Goal: Transaction & Acquisition: Purchase product/service

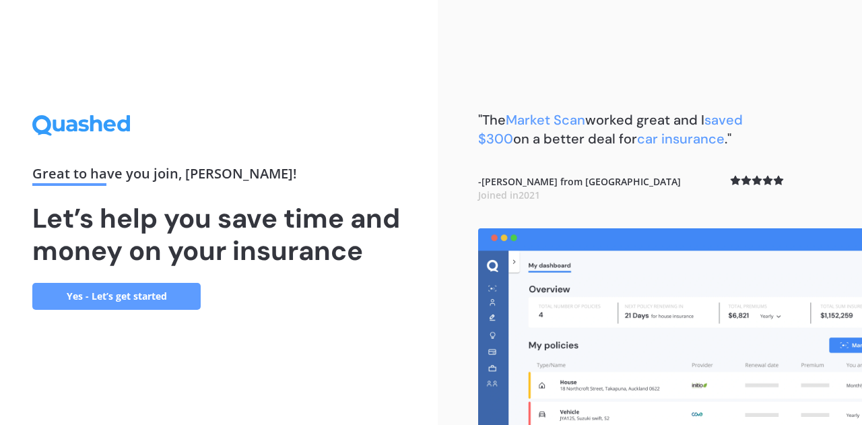
click at [147, 302] on link "Yes - Let’s get started" at bounding box center [116, 296] width 168 height 27
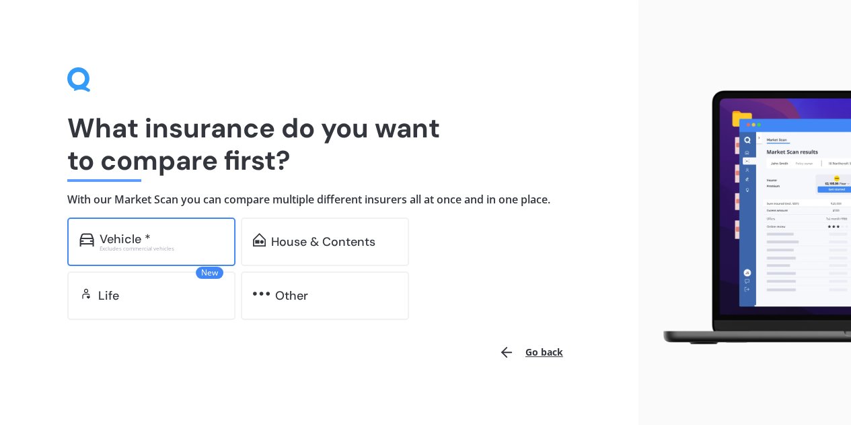
click at [140, 247] on div "Excludes commercial vehicles" at bounding box center [162, 248] width 124 height 5
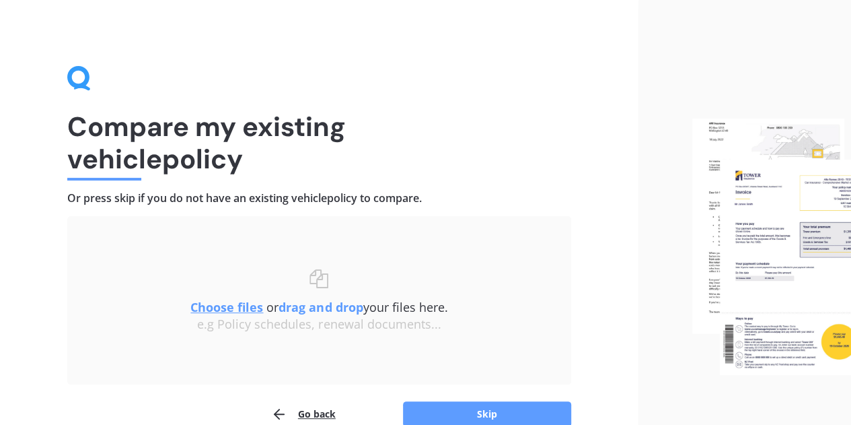
scroll to position [71, 0]
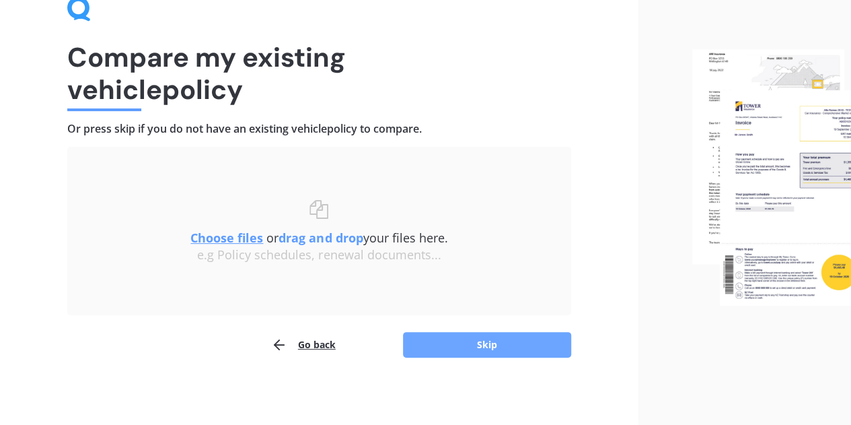
click at [485, 343] on button "Skip" at bounding box center [487, 345] width 168 height 26
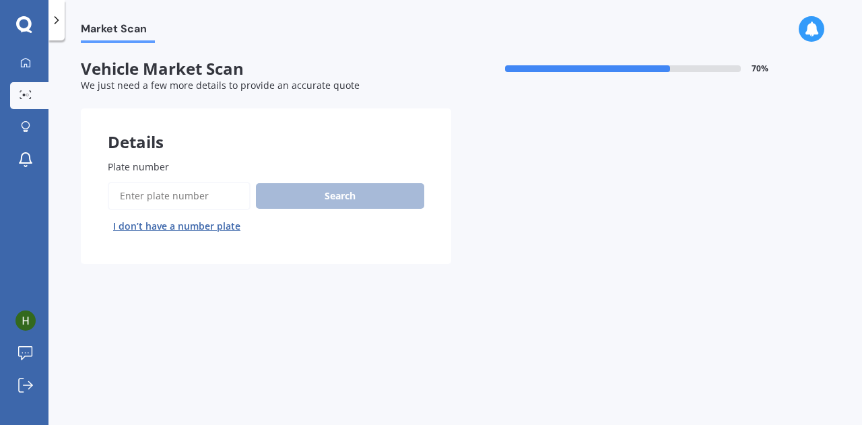
click at [221, 196] on input "Plate number" at bounding box center [179, 196] width 143 height 28
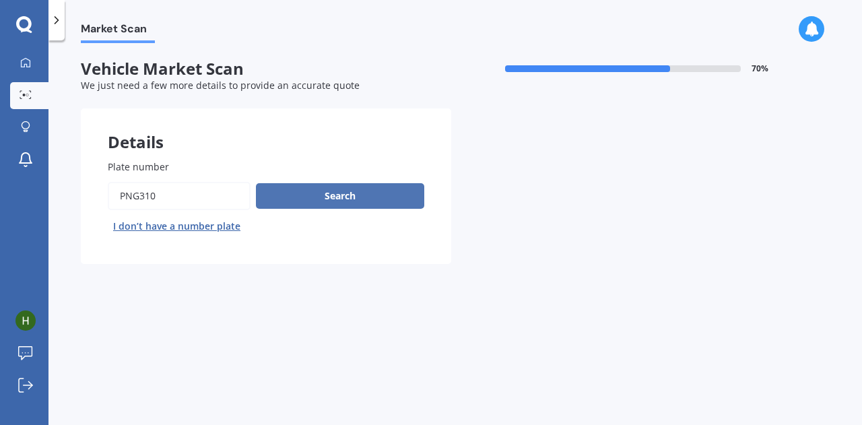
type input "png310"
click at [329, 201] on button "Search" at bounding box center [340, 196] width 168 height 26
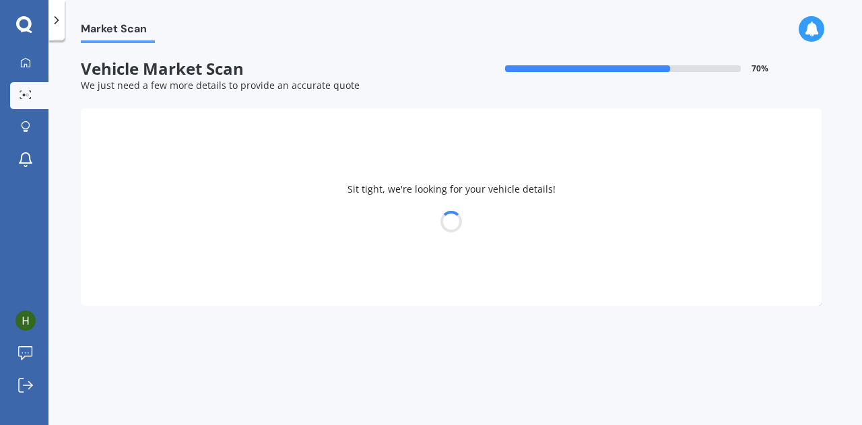
select select "TOYOTA"
select select "COROLLA"
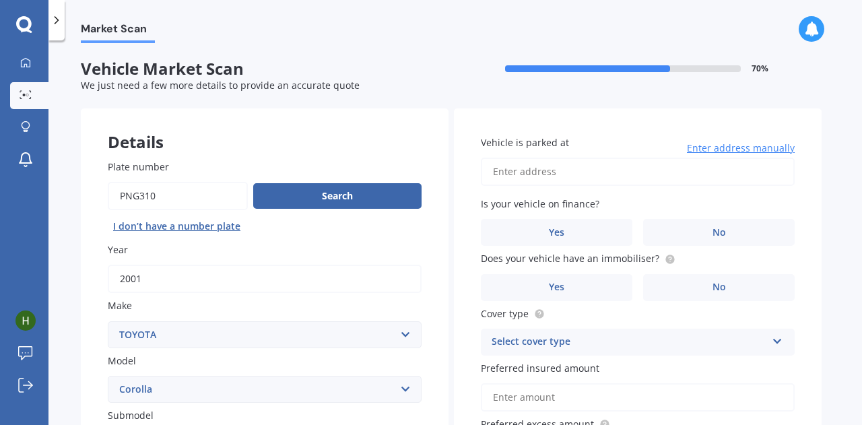
click at [141, 197] on input "Plate number" at bounding box center [178, 196] width 140 height 28
type input "pnj310"
click at [363, 199] on button "Search" at bounding box center [337, 196] width 168 height 26
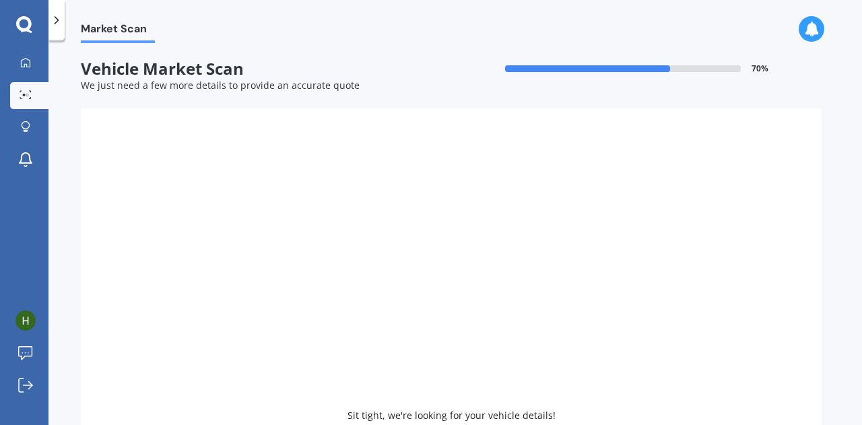
type input "2017"
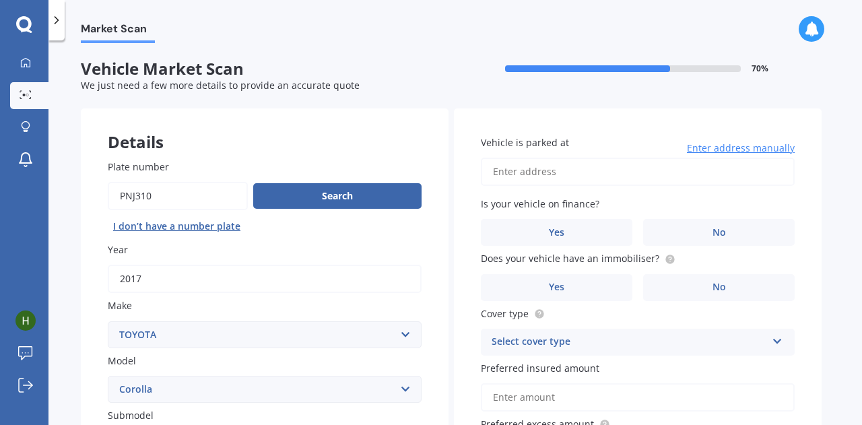
click at [135, 193] on input "Plate number" at bounding box center [178, 196] width 140 height 28
type input "pgp310"
click at [308, 203] on button "Search" at bounding box center [337, 196] width 168 height 26
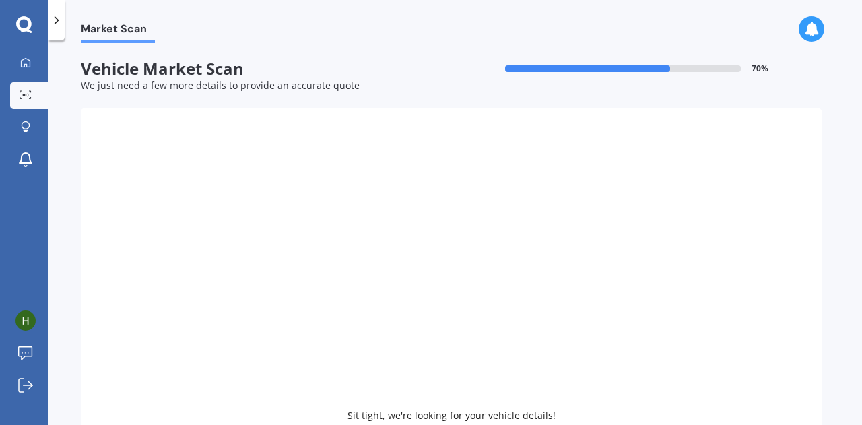
type input "2022"
select select "KIA"
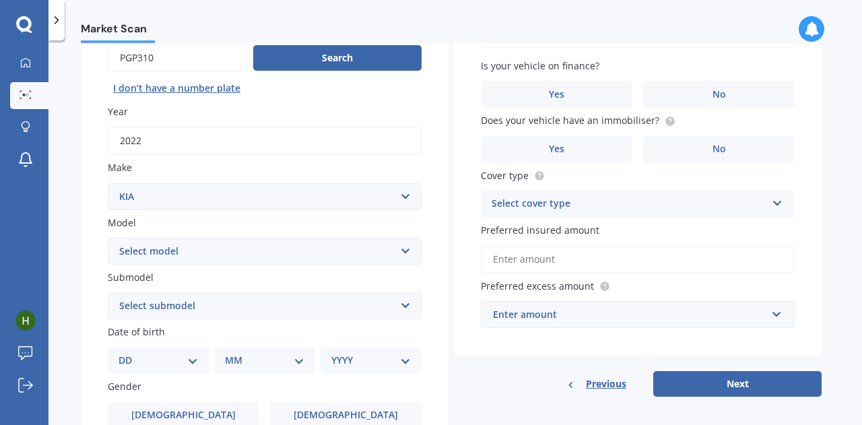
scroll to position [139, 0]
click at [376, 251] on select "Select model Carens [DATE] CERATO Ceres Credos EV6 K2900 Magentis Mentor Niro O…" at bounding box center [265, 250] width 314 height 27
select select "STONIC"
click at [108, 238] on select "Select model Carens [DATE] CERATO Ceres Credos EV6 K2900 Magentis Mentor Niro O…" at bounding box center [265, 250] width 314 height 27
click at [275, 309] on select "Select submodel (All other) EX Hatchback 5dr Spts Auto 6sp 1.4i GT Line Hatchba…" at bounding box center [265, 304] width 314 height 27
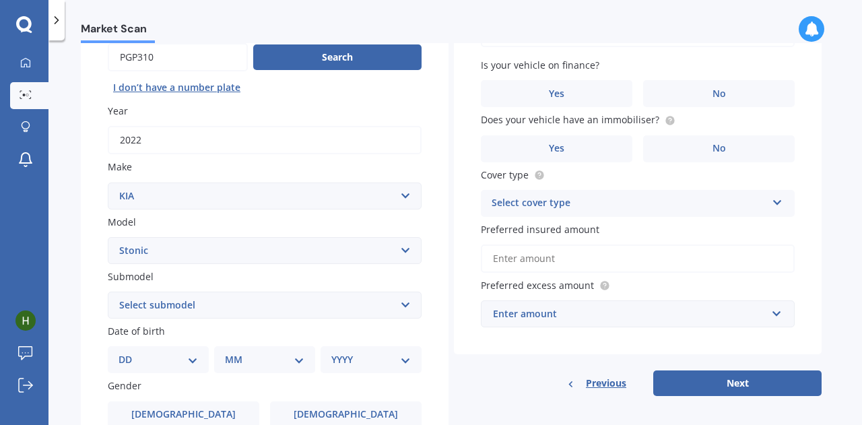
select select "GT LINE HATCHBACK 5DR DCT 7SP 1.0T"
click at [108, 292] on select "Select submodel (All other) EX Hatchback 5dr Spts Auto 6sp 1.4i GT Line Hatchba…" at bounding box center [265, 304] width 314 height 27
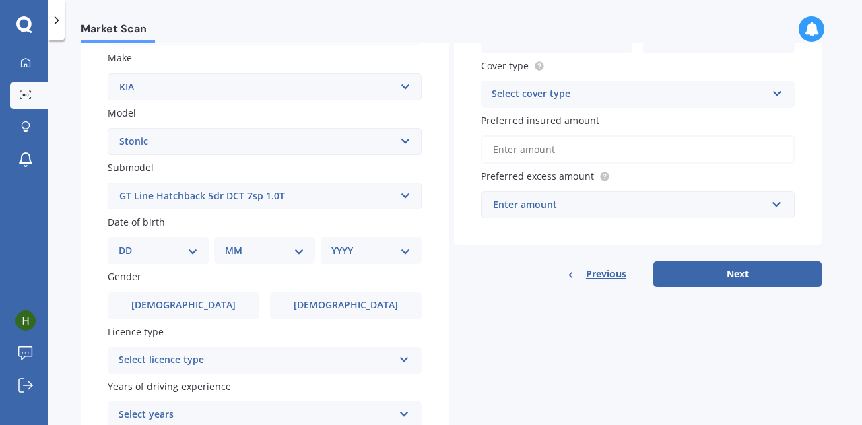
scroll to position [249, 0]
click at [190, 256] on select "DD 01 02 03 04 05 06 07 08 09 10 11 12 13 14 15 16 17 18 19 20 21 22 23 24 25 2…" at bounding box center [157, 249] width 79 height 15
select select "12"
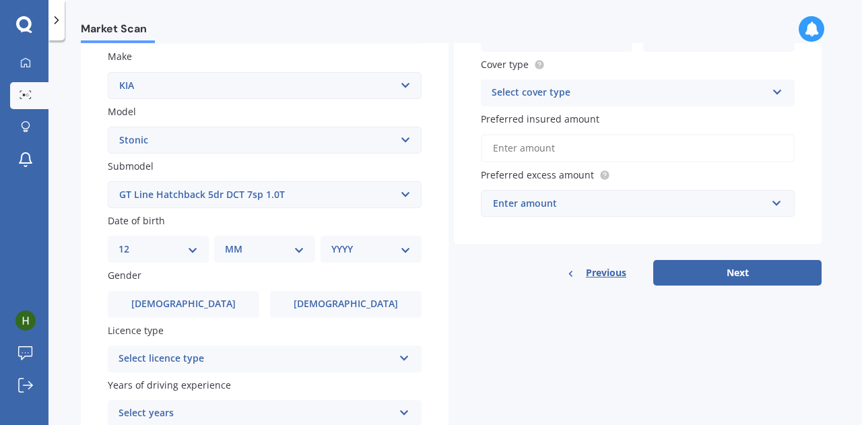
click at [129, 243] on select "DD 01 02 03 04 05 06 07 08 09 10 11 12 13 14 15 16 17 18 19 20 21 22 23 24 25 2…" at bounding box center [157, 249] width 79 height 15
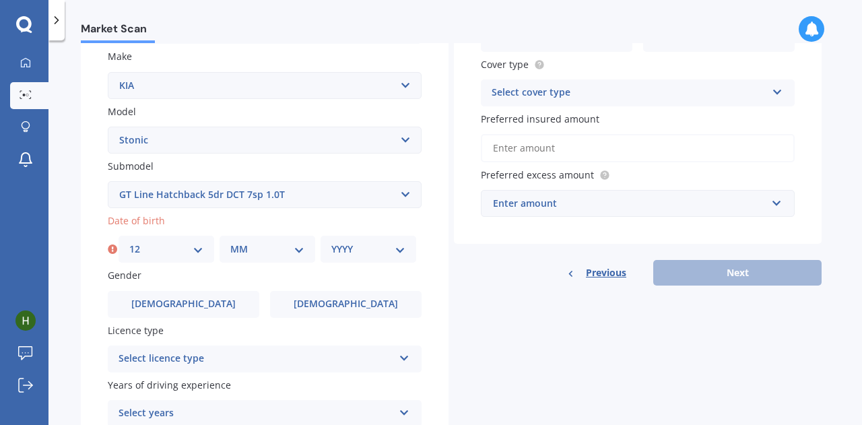
click at [288, 249] on select "MM 01 02 03 04 05 06 07 08 09 10 11 12" at bounding box center [267, 249] width 74 height 15
select select "12"
click at [230, 243] on select "MM 01 02 03 04 05 06 07 08 09 10 11 12" at bounding box center [267, 249] width 74 height 15
click at [384, 258] on div "YYYY 2025 2024 2023 2022 2021 2020 2019 2018 2017 2016 2015 2014 2013 2012 2011…" at bounding box center [368, 249] width 96 height 27
click at [403, 255] on select "YYYY 2025 2024 2023 2022 2021 2020 2019 2018 2017 2016 2015 2014 2013 2012 2011…" at bounding box center [368, 249] width 74 height 15
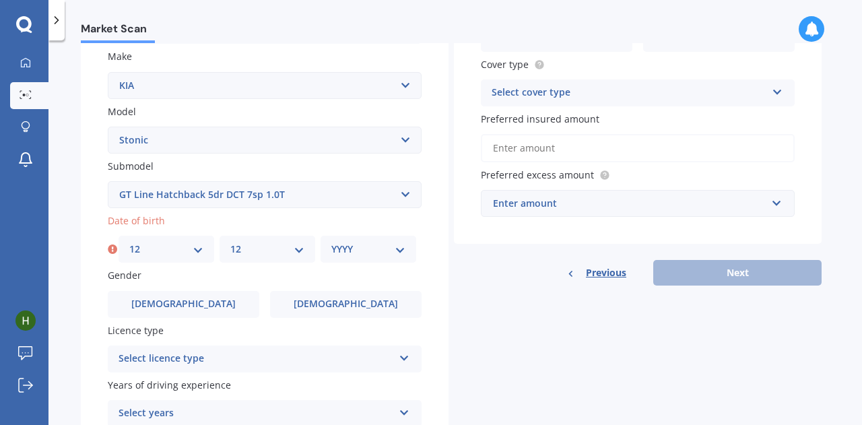
select select "1974"
click at [331, 243] on select "YYYY 2025 2024 2023 2022 2021 2020 2019 2018 2017 2016 2015 2014 2013 2012 2011…" at bounding box center [368, 249] width 74 height 15
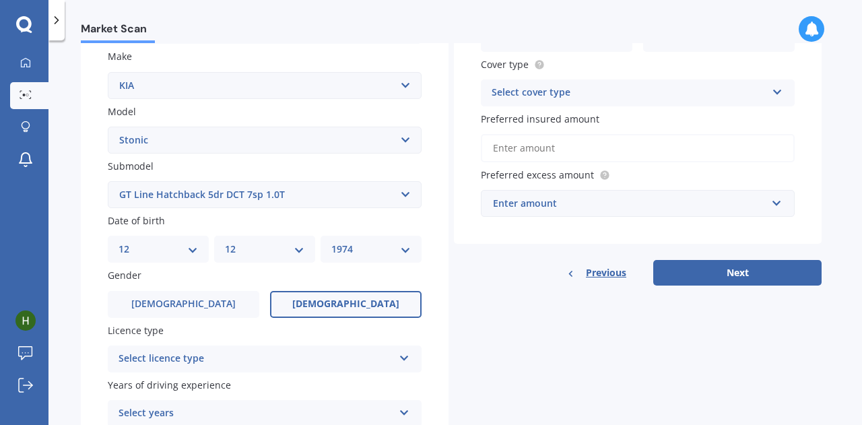
click at [350, 301] on span "[DEMOGRAPHIC_DATA]" at bounding box center [345, 303] width 107 height 11
click at [0, 0] on input "[DEMOGRAPHIC_DATA]" at bounding box center [0, 0] width 0 height 0
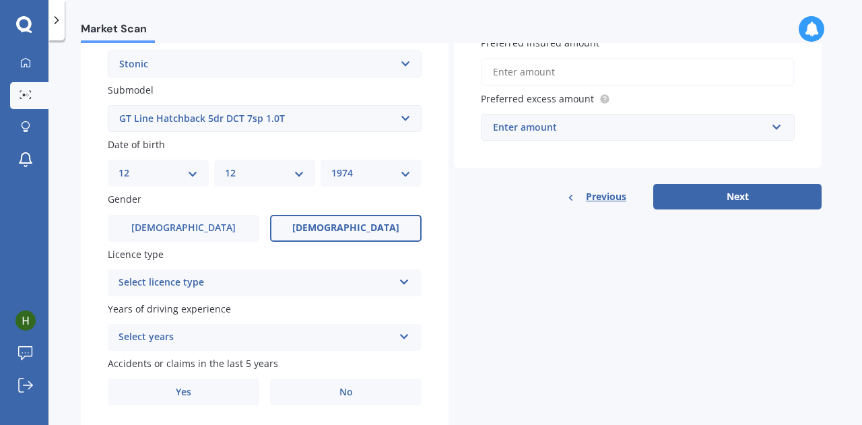
scroll to position [328, 0]
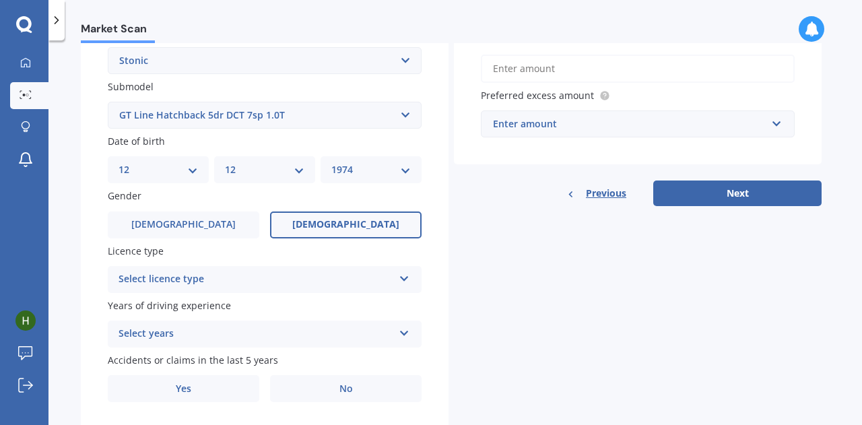
click at [405, 281] on icon at bounding box center [403, 275] width 11 height 9
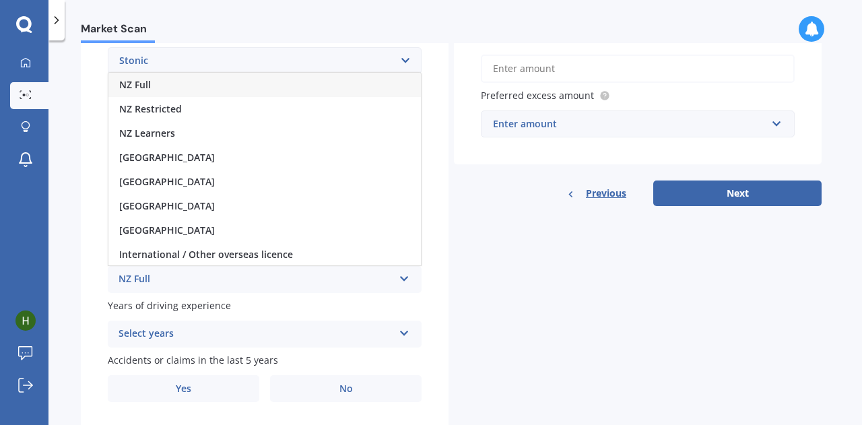
click at [153, 90] on div "NZ Full" at bounding box center [264, 85] width 312 height 24
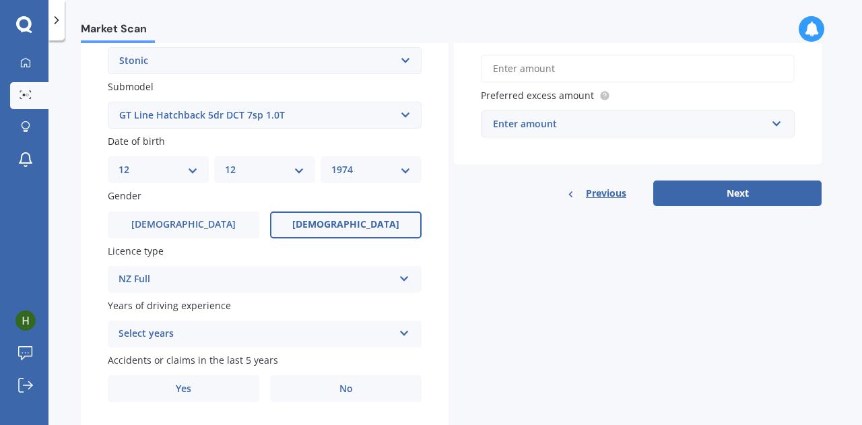
click at [381, 332] on div "Select years" at bounding box center [255, 334] width 275 height 16
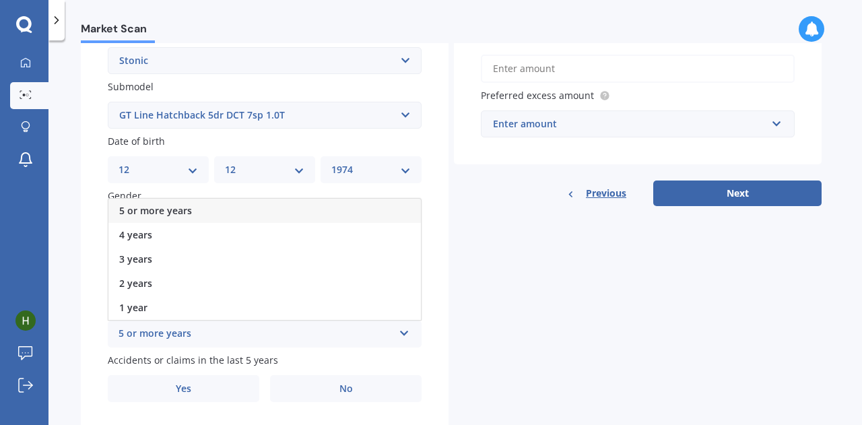
click at [327, 212] on div "5 or more years" at bounding box center [264, 211] width 312 height 24
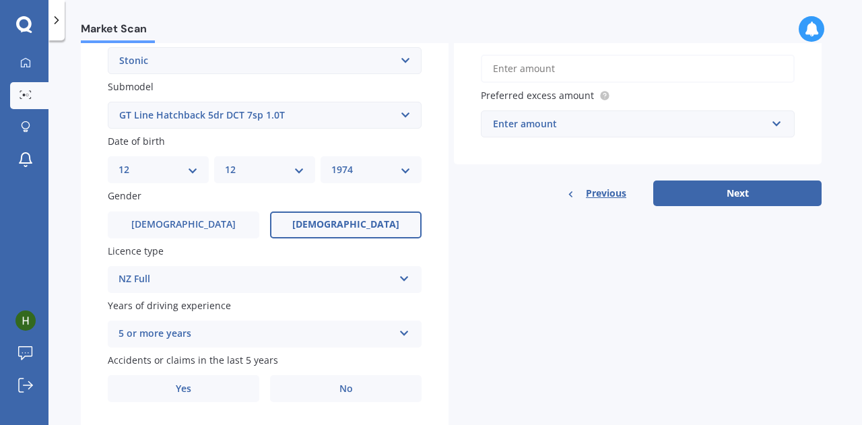
scroll to position [370, 0]
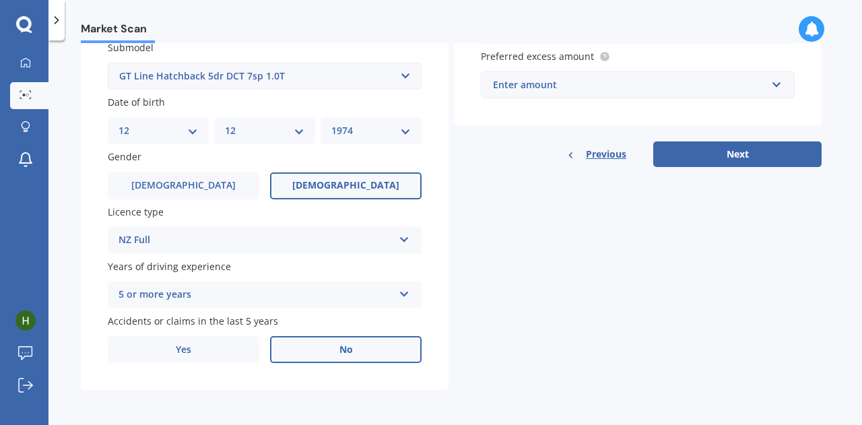
click at [380, 355] on label "No" at bounding box center [345, 349] width 151 height 27
click at [0, 0] on input "No" at bounding box center [0, 0] width 0 height 0
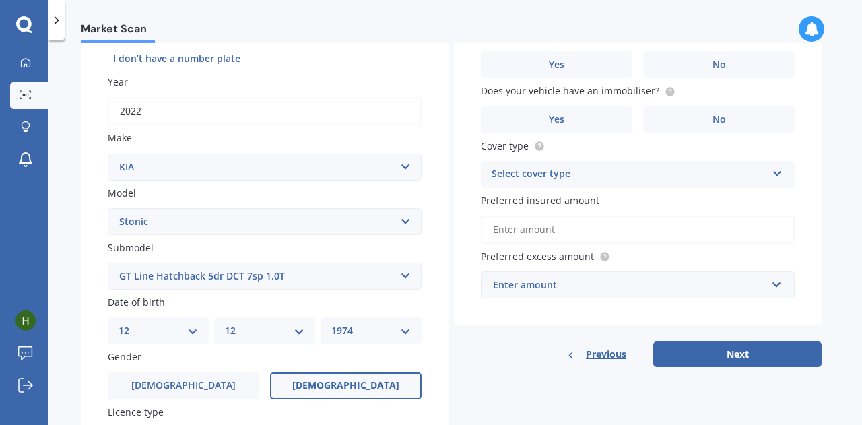
scroll to position [0, 0]
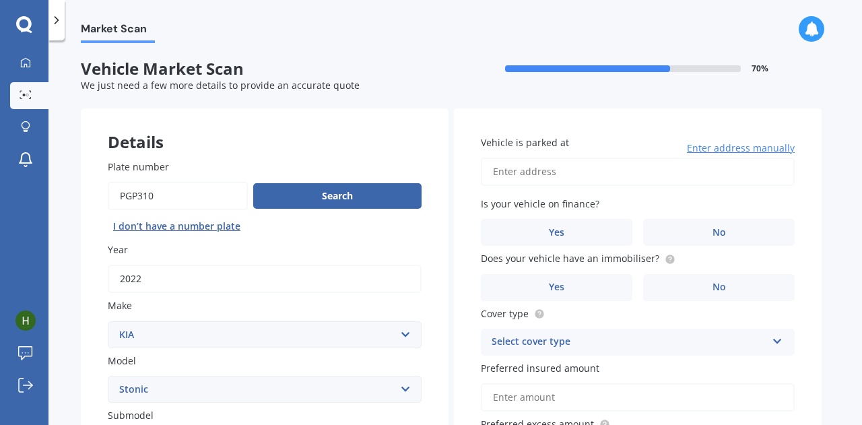
click at [620, 176] on input "Vehicle is parked at" at bounding box center [638, 171] width 314 height 28
type input "[STREET_ADDRESS][PERSON_NAME][PERSON_NAME]"
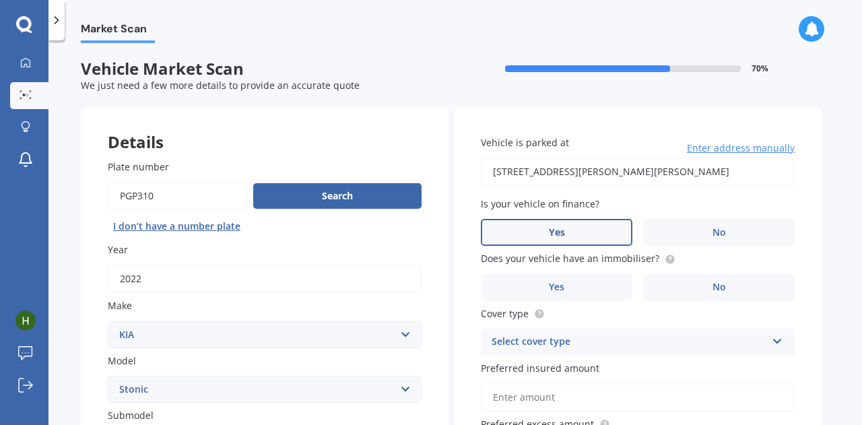
click at [560, 238] on span "Yes" at bounding box center [557, 232] width 16 height 11
click at [0, 0] on input "Yes" at bounding box center [0, 0] width 0 height 0
click at [549, 287] on span "Yes" at bounding box center [557, 286] width 16 height 11
click at [0, 0] on input "Yes" at bounding box center [0, 0] width 0 height 0
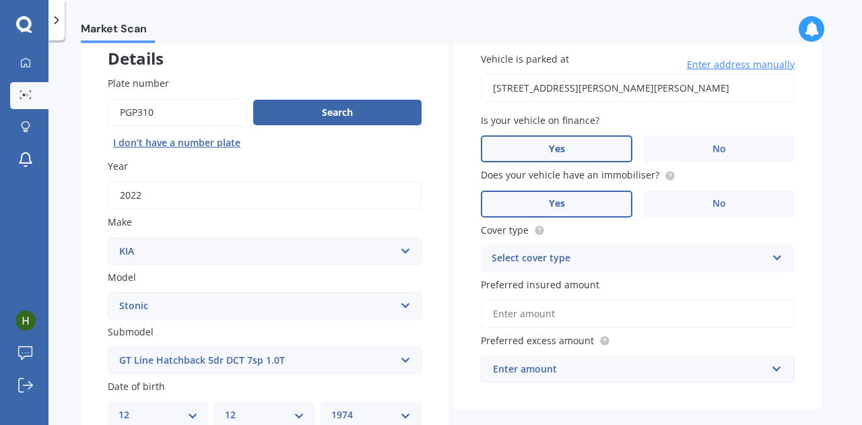
scroll to position [84, 0]
click at [663, 255] on div "Select cover type" at bounding box center [628, 258] width 275 height 16
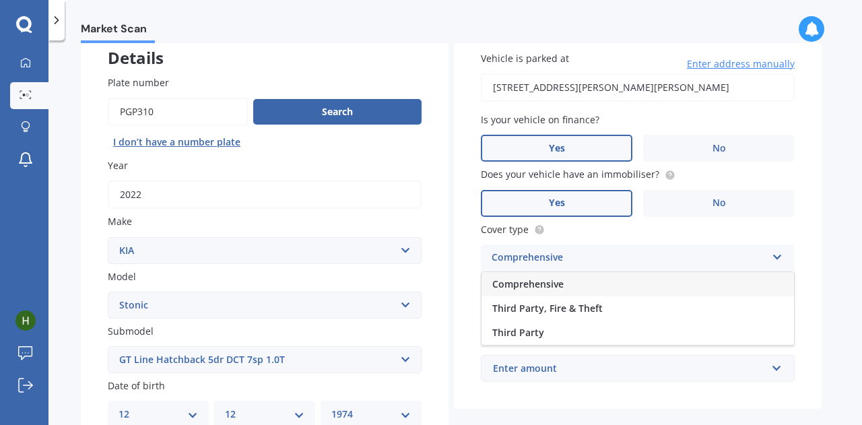
click at [576, 282] on div "Comprehensive" at bounding box center [637, 284] width 312 height 24
click at [569, 317] on input "Preferred insured amount" at bounding box center [638, 313] width 314 height 28
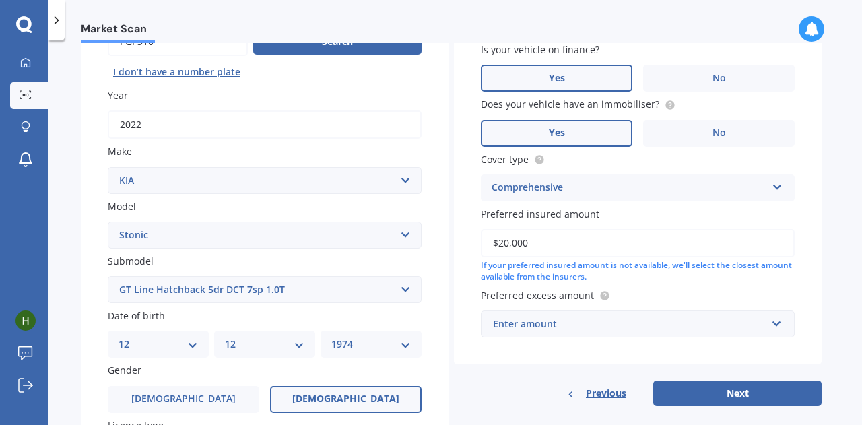
scroll to position [155, 0]
type input "$20,000"
click at [644, 326] on div "Enter amount" at bounding box center [629, 323] width 273 height 15
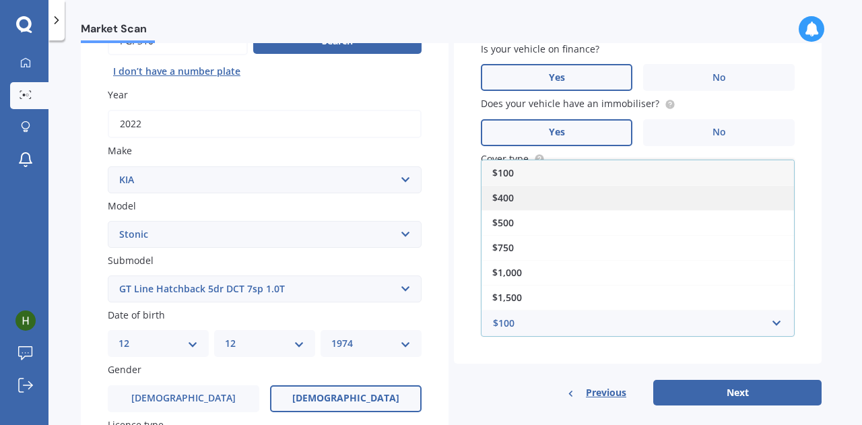
click at [496, 203] on span "$400" at bounding box center [503, 197] width 22 height 13
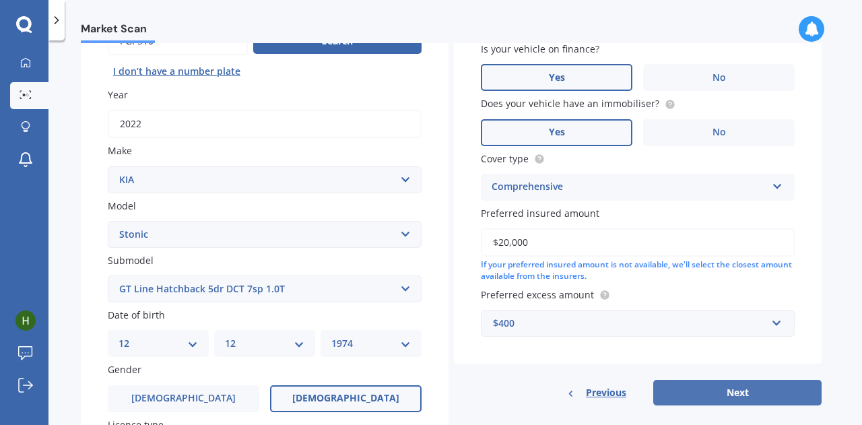
click at [711, 392] on button "Next" at bounding box center [737, 393] width 168 height 26
select select "12"
select select "1974"
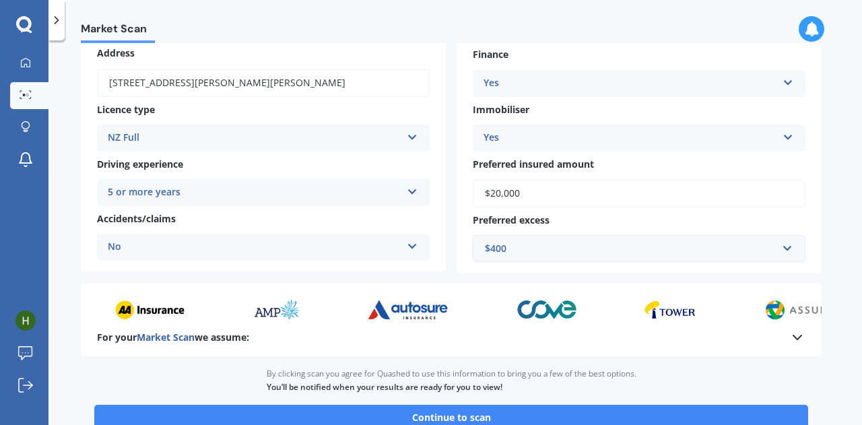
scroll to position [271, 0]
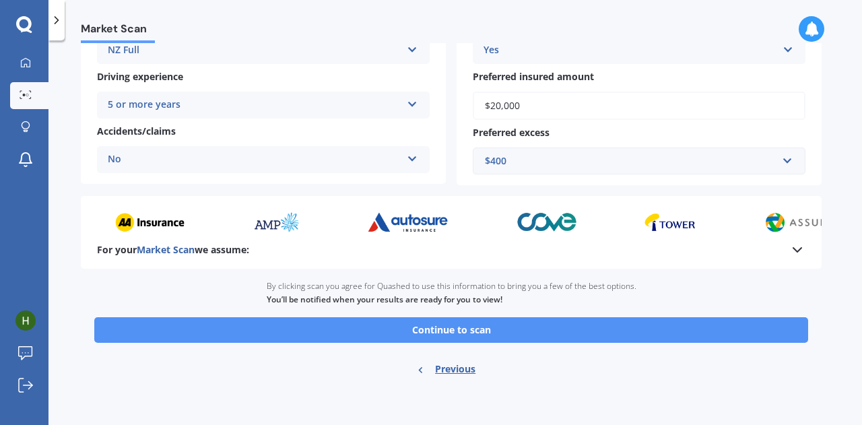
click at [575, 324] on button "Continue to scan" at bounding box center [450, 330] width 713 height 26
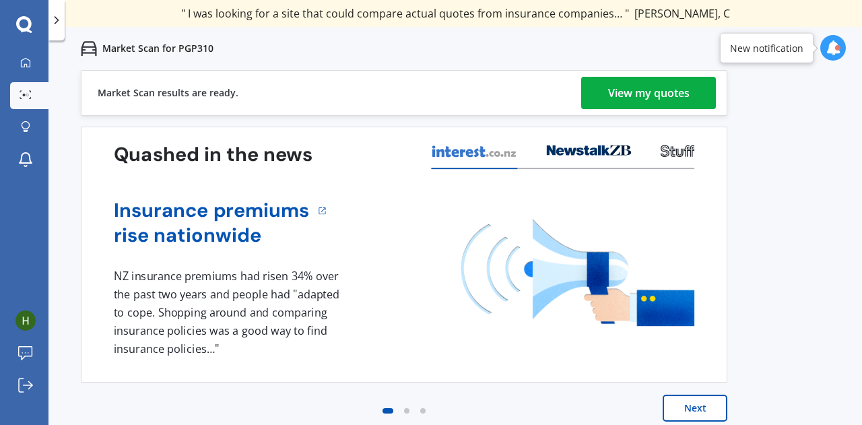
click at [642, 92] on div "View my quotes" at bounding box center [648, 93] width 81 height 32
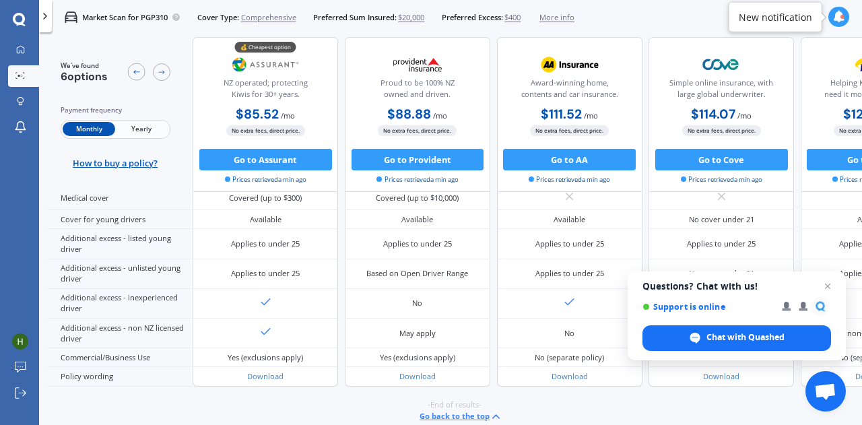
scroll to position [689, 0]
